Goal: Task Accomplishment & Management: Manage account settings

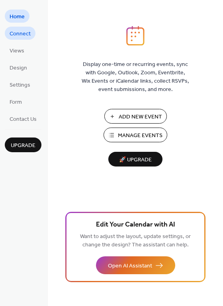
click at [19, 34] on span "Connect" at bounding box center [20, 34] width 21 height 8
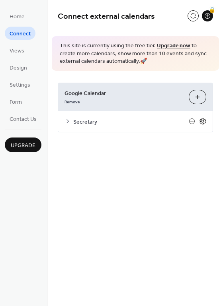
click at [205, 118] on icon at bounding box center [202, 121] width 7 height 7
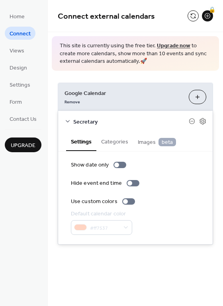
click at [107, 143] on button "Categories" at bounding box center [114, 141] width 37 height 18
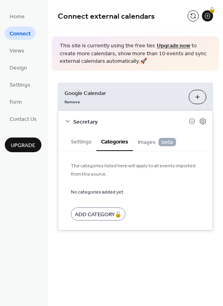
click at [79, 144] on button "Settings" at bounding box center [81, 141] width 30 height 18
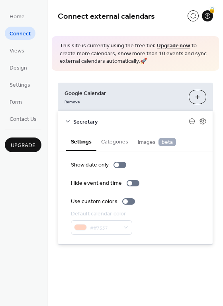
click at [68, 119] on icon at bounding box center [67, 121] width 6 height 6
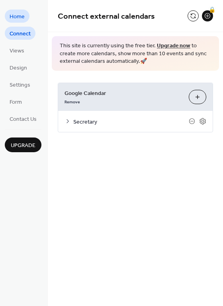
click at [14, 16] on span "Home" at bounding box center [17, 17] width 15 height 8
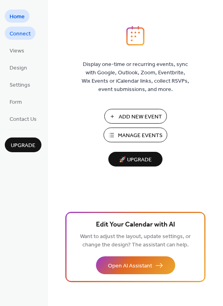
click at [20, 37] on span "Connect" at bounding box center [20, 34] width 21 height 8
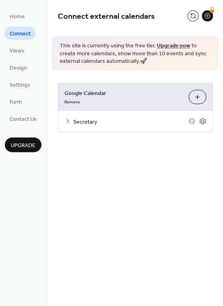
click at [12, 58] on ul "Home Connect Views Design Settings Form Contact Us" at bounding box center [23, 68] width 37 height 116
click at [14, 50] on span "Views" at bounding box center [17, 51] width 15 height 8
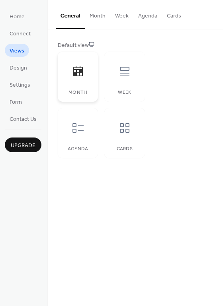
click at [82, 62] on div at bounding box center [78, 72] width 24 height 24
click at [74, 84] on div "Month" at bounding box center [78, 77] width 40 height 50
click at [74, 85] on div "Month" at bounding box center [78, 77] width 40 height 50
click at [91, 16] on button "Month" at bounding box center [97, 14] width 25 height 28
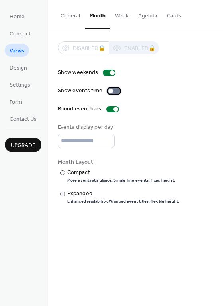
click at [114, 90] on div at bounding box center [113, 91] width 13 height 6
click at [115, 90] on div at bounding box center [117, 91] width 5 height 5
click at [113, 109] on div at bounding box center [115, 109] width 5 height 5
click at [111, 109] on div at bounding box center [112, 109] width 13 height 6
click at [108, 138] on input "*" at bounding box center [86, 141] width 57 height 15
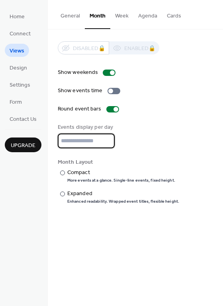
click at [107, 138] on input "*" at bounding box center [86, 141] width 57 height 15
type input "*"
click at [107, 138] on input "*" at bounding box center [86, 141] width 57 height 15
click at [64, 176] on div "​" at bounding box center [62, 173] width 8 height 8
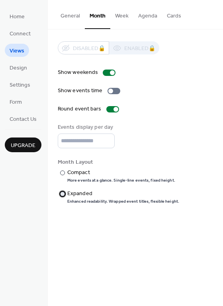
click at [61, 197] on div "​" at bounding box center [62, 194] width 8 height 8
click at [20, 14] on span "Home" at bounding box center [17, 17] width 15 height 8
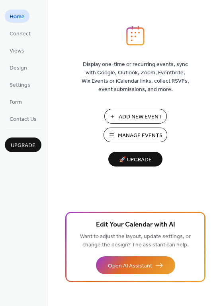
click at [127, 129] on button "Manage Events" at bounding box center [135, 135] width 64 height 15
click at [14, 119] on span "Contact Us" at bounding box center [23, 119] width 27 height 8
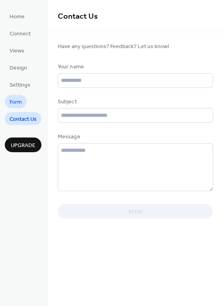
click at [13, 105] on span "Form" at bounding box center [16, 102] width 12 height 8
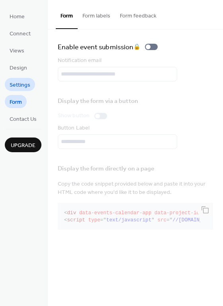
click at [16, 88] on span "Settings" at bounding box center [20, 85] width 21 height 8
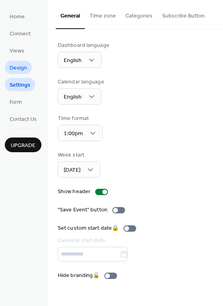
click at [14, 70] on span "Design" at bounding box center [19, 68] width 18 height 8
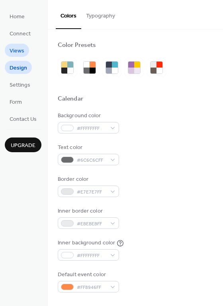
click at [13, 51] on span "Views" at bounding box center [17, 51] width 15 height 8
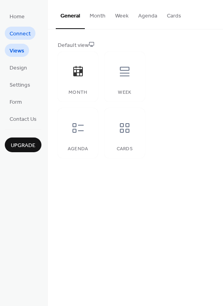
click at [14, 31] on span "Connect" at bounding box center [20, 34] width 21 height 8
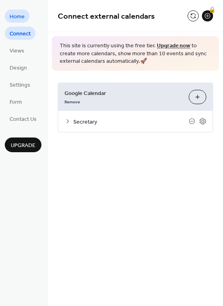
click at [11, 17] on span "Home" at bounding box center [17, 17] width 15 height 8
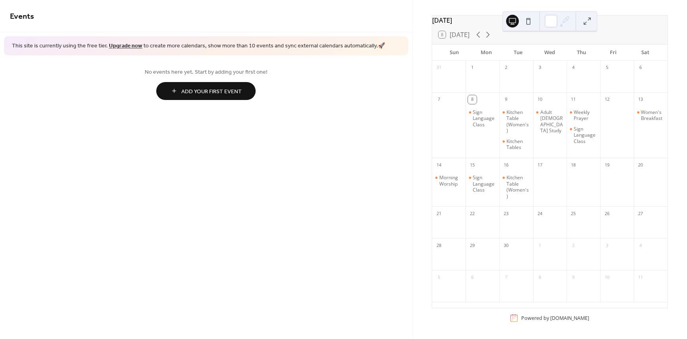
scroll to position [32, 0]
click at [642, 189] on div at bounding box center [651, 186] width 34 height 33
click at [488, 33] on icon at bounding box center [488, 35] width 10 height 10
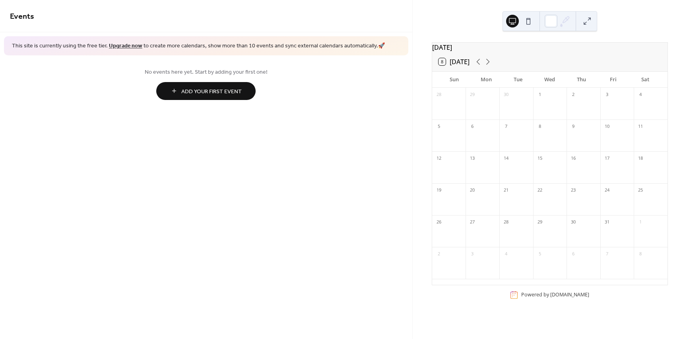
scroll to position [0, 0]
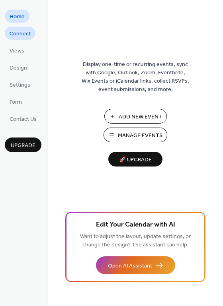
click at [20, 37] on span "Connect" at bounding box center [20, 34] width 21 height 8
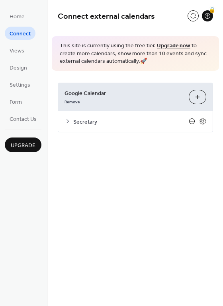
click at [193, 120] on icon at bounding box center [192, 121] width 6 height 6
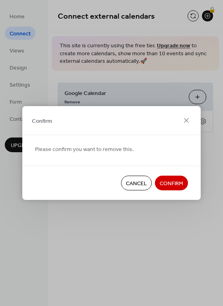
click at [174, 185] on span "Confirm" at bounding box center [171, 184] width 23 height 8
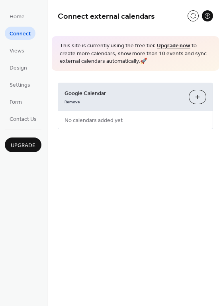
click at [196, 99] on button "Choose Calendars" at bounding box center [198, 97] width 18 height 14
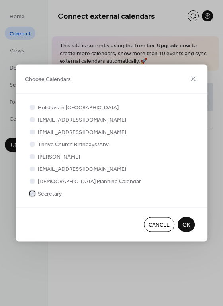
click at [54, 193] on span "Secretary" at bounding box center [50, 194] width 24 height 8
click at [185, 225] on span "OK" at bounding box center [186, 225] width 8 height 8
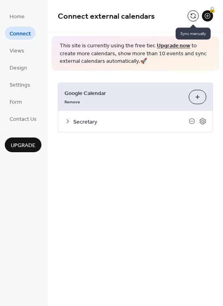
click at [193, 15] on button at bounding box center [192, 15] width 11 height 11
click at [8, 50] on link "Views" at bounding box center [17, 50] width 24 height 13
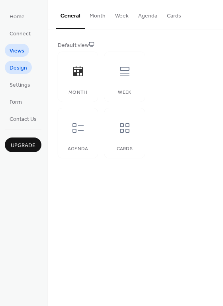
click at [18, 72] on span "Design" at bounding box center [19, 68] width 18 height 8
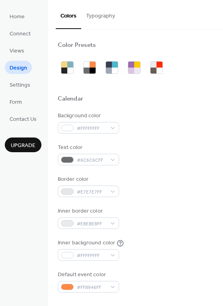
click at [24, 92] on ul "Home Connect Views Design Settings Form Contact Us" at bounding box center [23, 68] width 37 height 116
click at [20, 88] on span "Settings" at bounding box center [20, 85] width 21 height 8
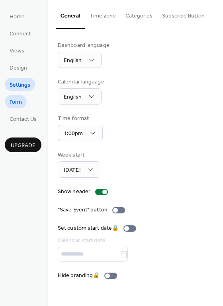
click at [20, 104] on span "Form" at bounding box center [16, 102] width 12 height 8
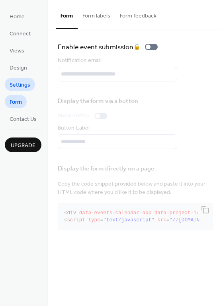
click at [14, 82] on span "Settings" at bounding box center [20, 85] width 21 height 8
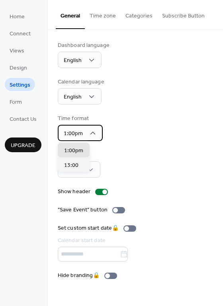
click at [92, 137] on icon at bounding box center [93, 133] width 8 height 8
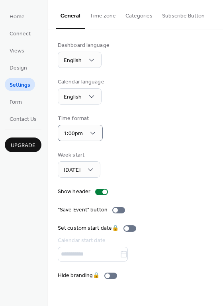
click at [159, 135] on div "Time format 1:00pm" at bounding box center [135, 128] width 155 height 27
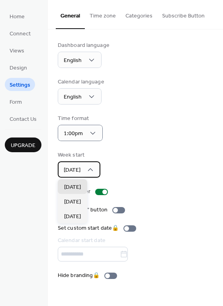
click at [92, 169] on icon at bounding box center [90, 170] width 8 height 8
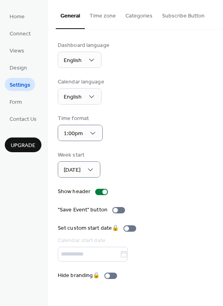
click at [158, 151] on div "Week start Sunday" at bounding box center [135, 164] width 155 height 27
click at [19, 21] on span "Home" at bounding box center [17, 17] width 15 height 8
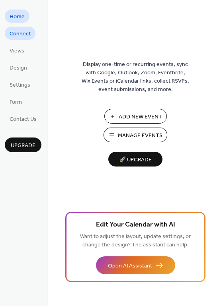
click at [27, 34] on span "Connect" at bounding box center [20, 34] width 21 height 8
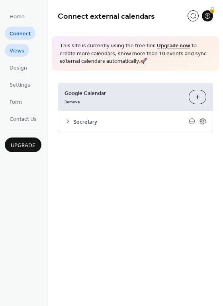
click at [7, 52] on link "Views" at bounding box center [17, 50] width 24 height 13
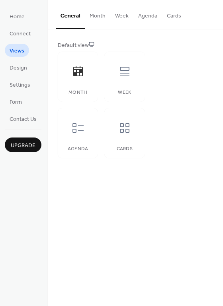
click at [100, 15] on button "Month" at bounding box center [97, 14] width 25 height 28
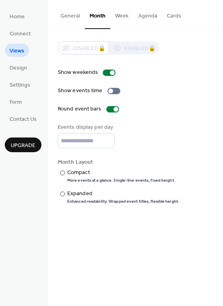
click at [114, 15] on button "Week" at bounding box center [121, 14] width 23 height 28
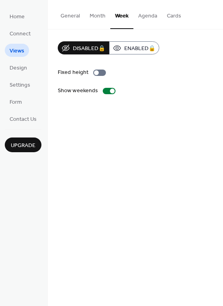
click at [139, 16] on button "Agenda" at bounding box center [147, 14] width 29 height 28
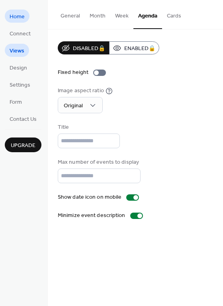
click at [23, 21] on span "Home" at bounding box center [17, 17] width 15 height 8
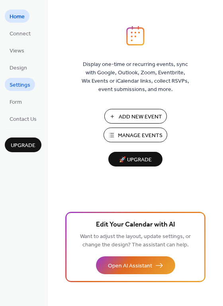
click at [25, 86] on span "Settings" at bounding box center [20, 85] width 21 height 8
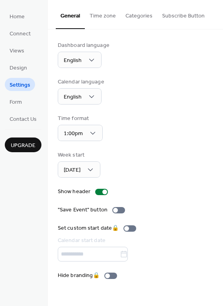
click at [102, 13] on button "Time zone" at bounding box center [103, 14] width 36 height 28
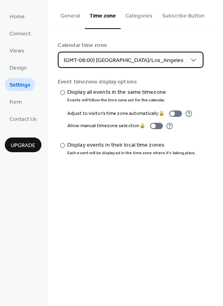
click at [149, 58] on div "(GMT-08:00) America/Los_Angeles" at bounding box center [131, 60] width 146 height 16
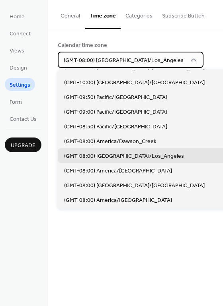
scroll to position [181, 0]
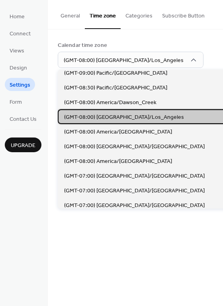
click at [135, 115] on span "(GMT-08:00) America/Los_Angeles" at bounding box center [124, 117] width 120 height 8
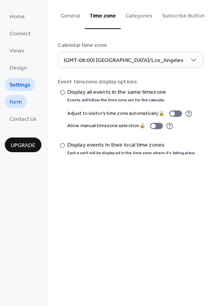
click at [23, 104] on link "Form" at bounding box center [16, 101] width 22 height 13
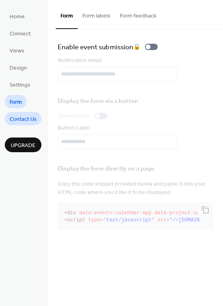
click at [26, 115] on span "Contact Us" at bounding box center [23, 119] width 27 height 8
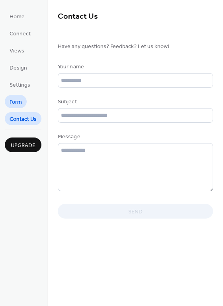
click at [24, 101] on link "Form" at bounding box center [16, 101] width 22 height 13
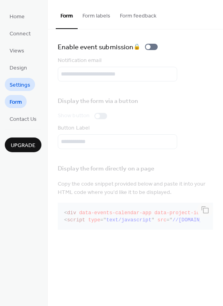
click at [20, 84] on span "Settings" at bounding box center [20, 85] width 21 height 8
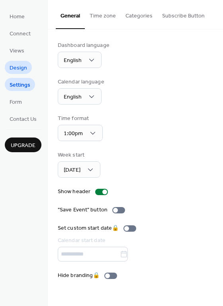
click at [19, 71] on span "Design" at bounding box center [19, 68] width 18 height 8
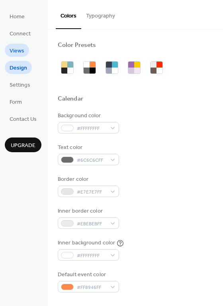
click at [14, 49] on span "Views" at bounding box center [17, 51] width 15 height 8
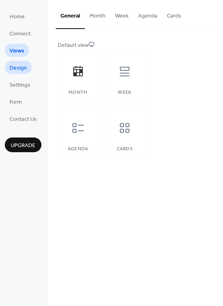
click at [15, 65] on span "Design" at bounding box center [19, 68] width 18 height 8
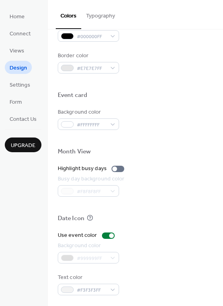
scroll to position [341, 0]
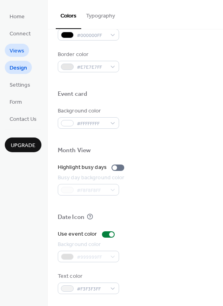
click at [23, 50] on span "Views" at bounding box center [17, 51] width 15 height 8
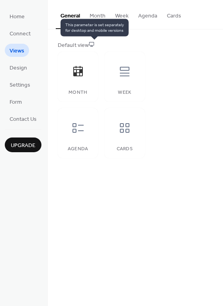
click at [93, 45] on icon at bounding box center [92, 44] width 6 height 6
